Goal: Transaction & Acquisition: Purchase product/service

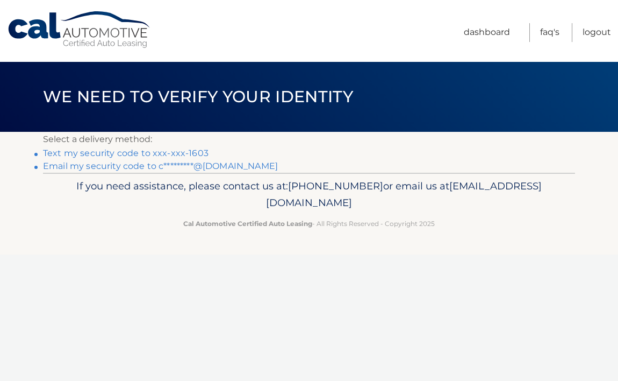
click at [177, 154] on link "Text my security code to xxx-xxx-1603" at bounding box center [126, 153] width 166 height 10
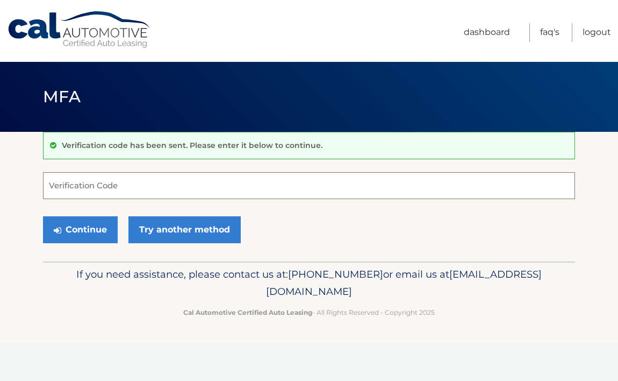
click at [155, 186] on input "Verification Code" at bounding box center [309, 185] width 532 height 27
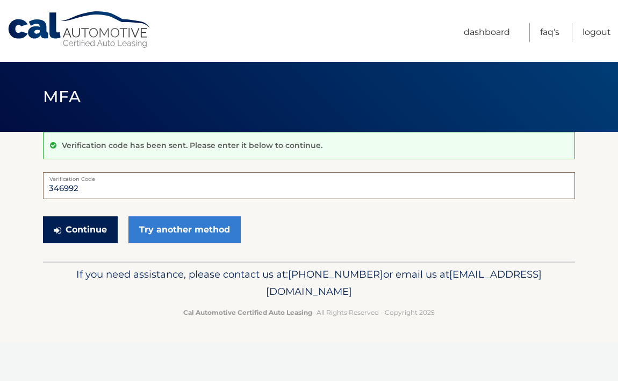
type input "346992"
click at [82, 237] on button "Continue" at bounding box center [80, 229] width 75 height 27
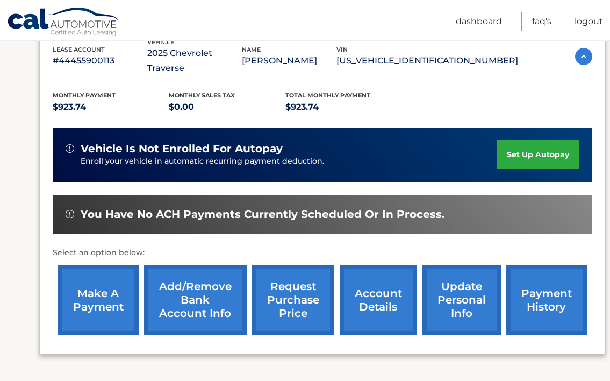
scroll to position [213, 0]
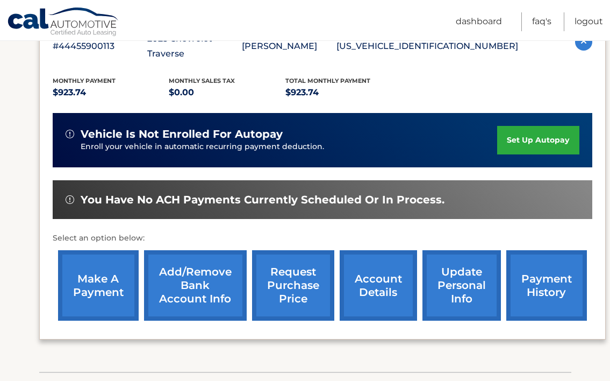
click at [112, 266] on link "make a payment" at bounding box center [98, 285] width 81 height 70
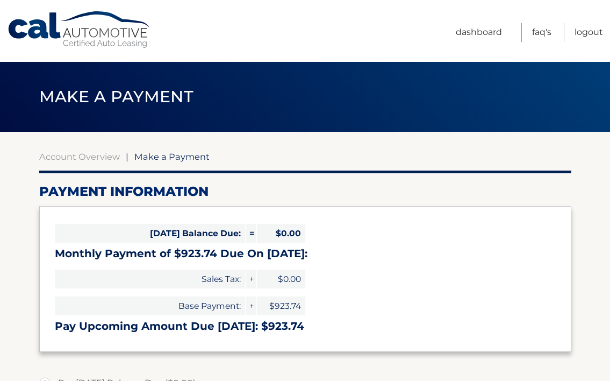
select select "MDMyNDZjZTAtOGZjZi00MzNlLTg0YjYtNmI4NDFkNjZkNGYy"
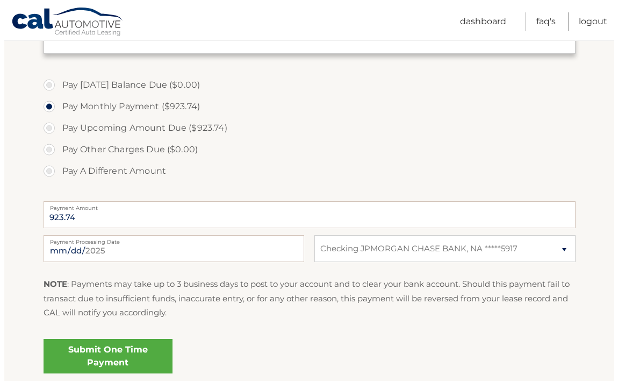
scroll to position [308, 0]
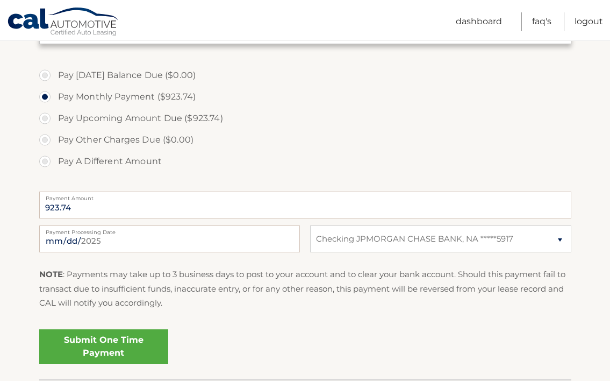
click at [96, 353] on link "Submit One Time Payment" at bounding box center [103, 346] width 129 height 34
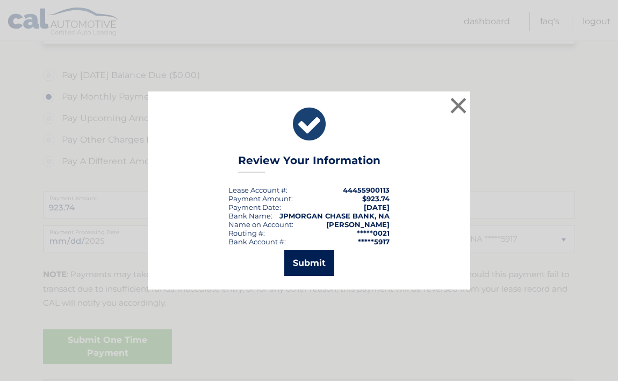
click at [320, 265] on button "Submit" at bounding box center [309, 263] width 50 height 26
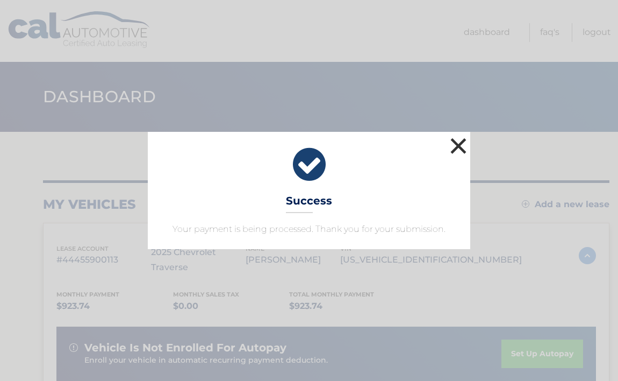
click at [464, 145] on button "×" at bounding box center [459, 146] width 22 height 22
